Goal: Find contact information: Find contact information

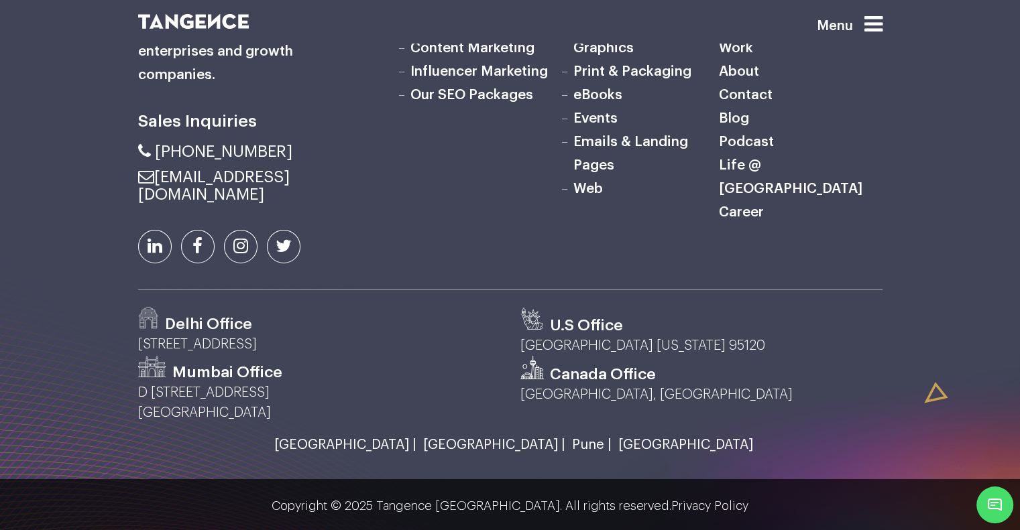
scroll to position [4431, 0]
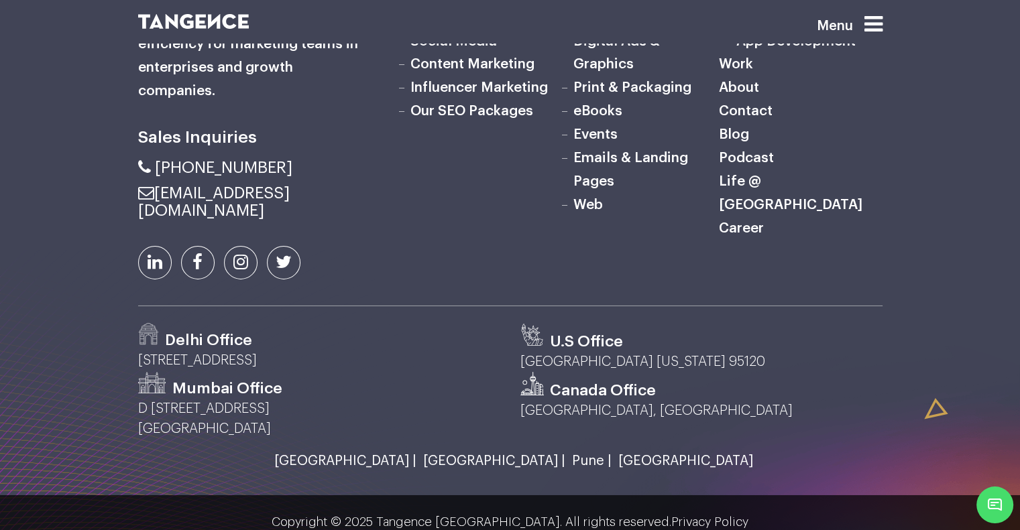
drag, startPoint x: 216, startPoint y: 434, endPoint x: 433, endPoint y: 435, distance: 217.3
click at [433, 435] on p "D [STREET_ADDRESS]" at bounding box center [319, 419] width 362 height 40
click at [268, 426] on p "D [STREET_ADDRESS]" at bounding box center [319, 419] width 362 height 40
drag, startPoint x: 139, startPoint y: 431, endPoint x: 447, endPoint y: 435, distance: 307.8
click at [447, 435] on p "D [STREET_ADDRESS]" at bounding box center [319, 419] width 362 height 40
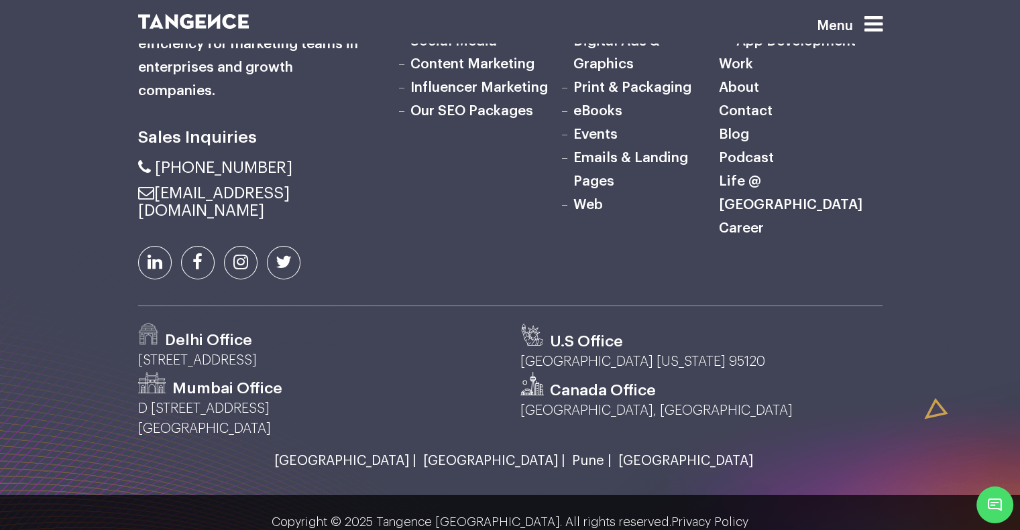
click at [241, 439] on p "D [STREET_ADDRESS]" at bounding box center [319, 419] width 362 height 40
click at [242, 439] on p "D [STREET_ADDRESS]" at bounding box center [319, 419] width 362 height 40
click at [199, 433] on p "D [STREET_ADDRESS]" at bounding box center [319, 419] width 362 height 40
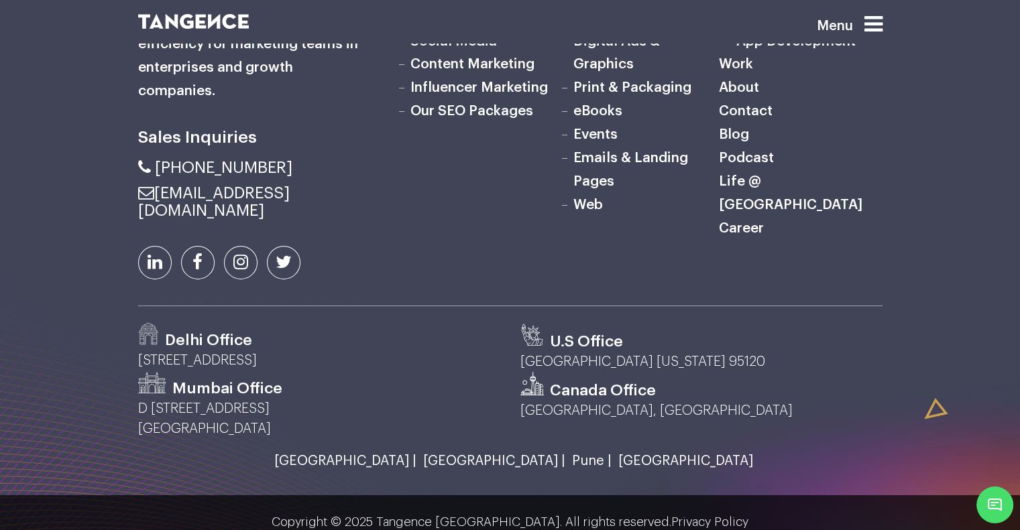
click at [199, 433] on p "D [STREET_ADDRESS]" at bounding box center [319, 419] width 362 height 40
drag, startPoint x: 291, startPoint y: 203, endPoint x: 184, endPoint y: 205, distance: 107.3
click at [184, 176] on li "[PHONE_NUMBER]" at bounding box center [255, 167] width 235 height 17
drag, startPoint x: 343, startPoint y: 450, endPoint x: 134, endPoint y: 426, distance: 210.5
click at [134, 426] on div "Mumbai Office [STREET_ADDRESS]" at bounding box center [319, 405] width 382 height 67
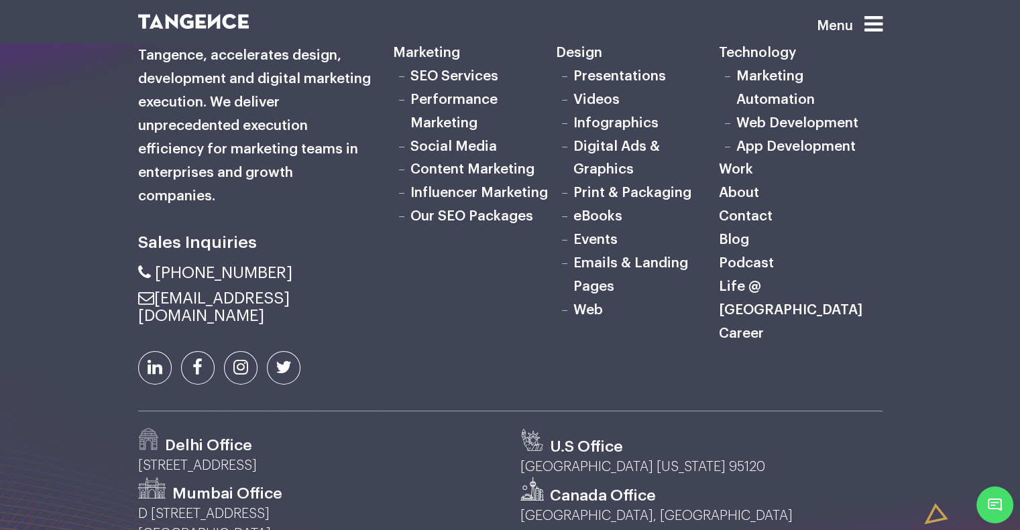
scroll to position [4297, 0]
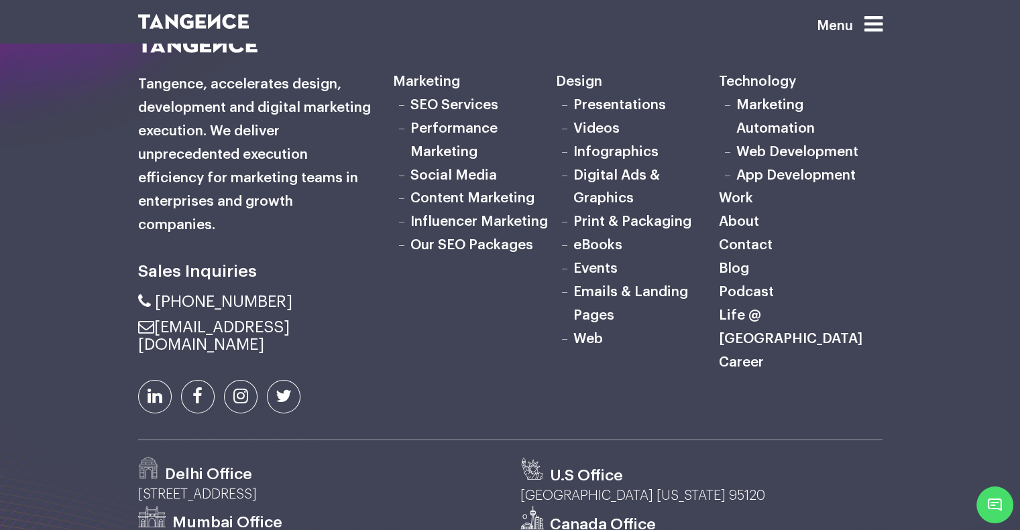
click at [1006, 504] on span "Minimize live chat window" at bounding box center [994, 505] width 49 height 49
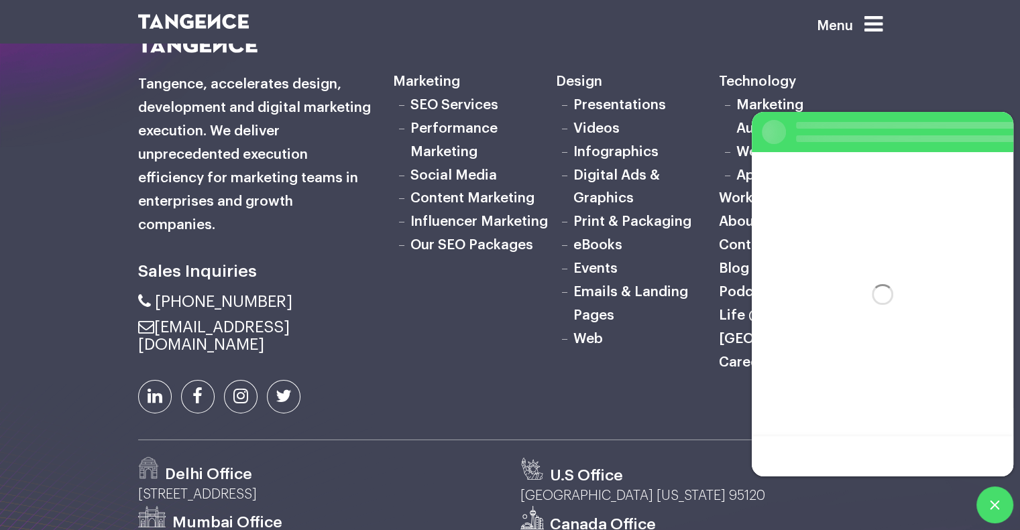
scroll to position [0, 0]
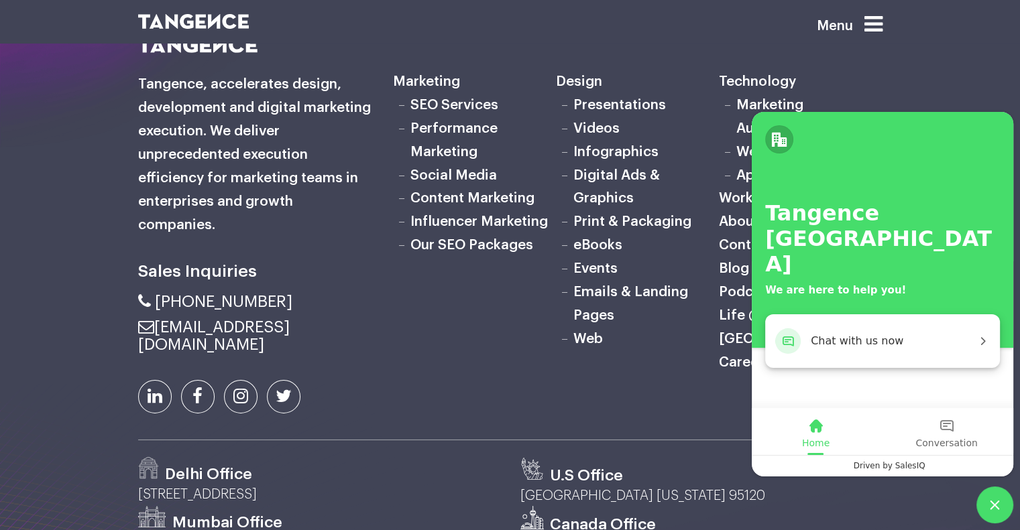
click at [846, 339] on span "Chat with us now" at bounding box center [894, 341] width 166 height 17
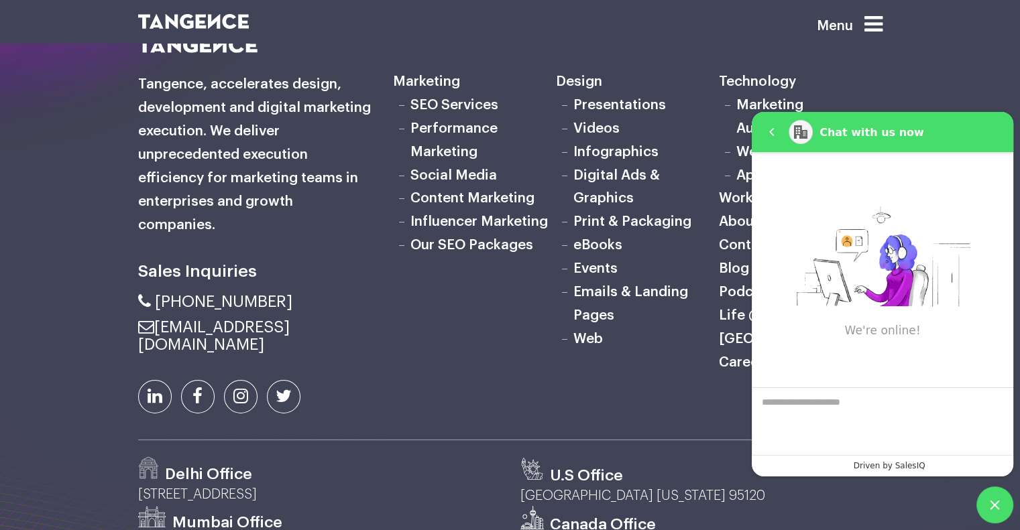
click at [813, 418] on textarea "We are here to help you" at bounding box center [883, 421] width 262 height 67
type textarea "*"
type textarea "*******"
